Goal: Task Accomplishment & Management: Manage account settings

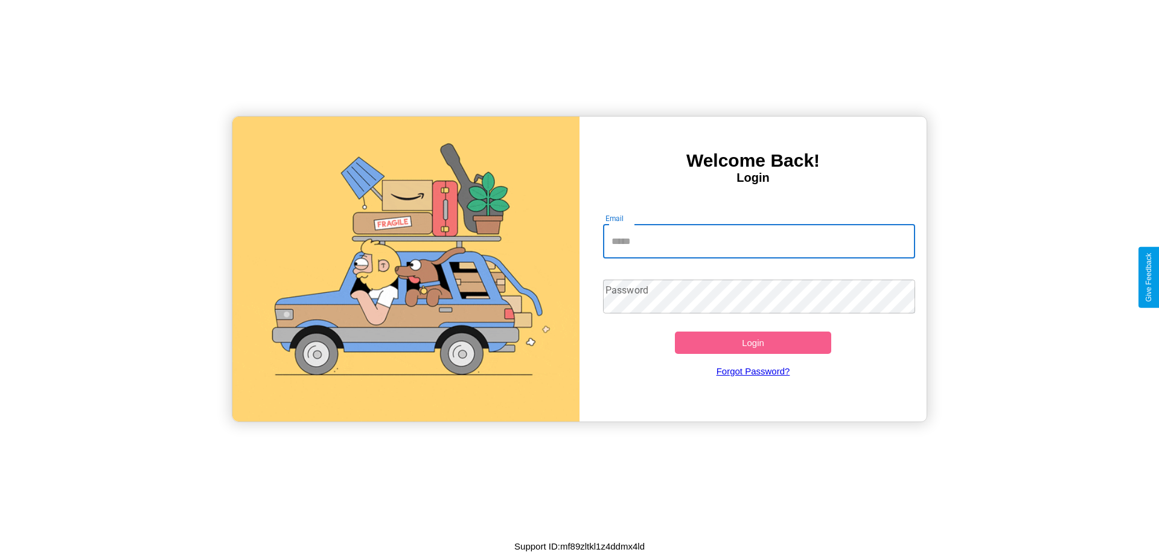
click at [758, 241] on input "Email" at bounding box center [759, 241] width 313 height 34
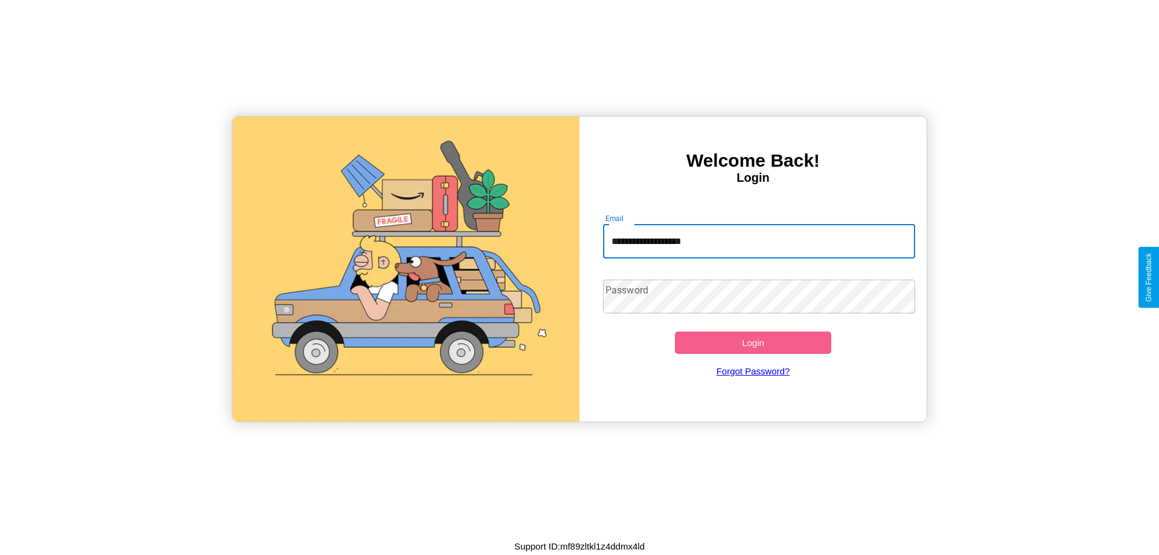
type input "**********"
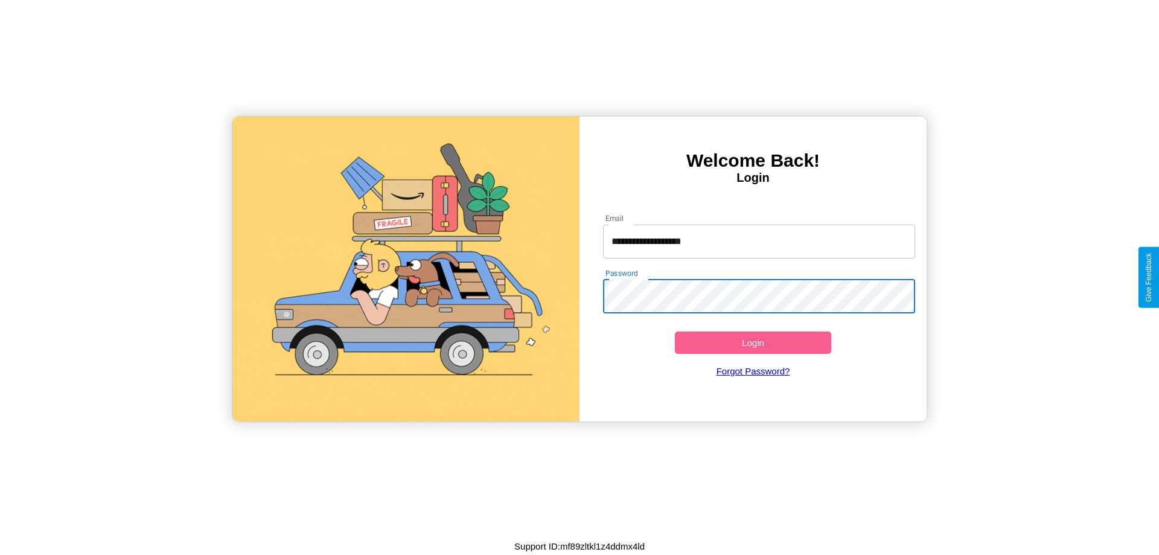
click at [752, 342] on button "Login" at bounding box center [753, 342] width 156 height 22
